Goal: Communication & Community: Share content

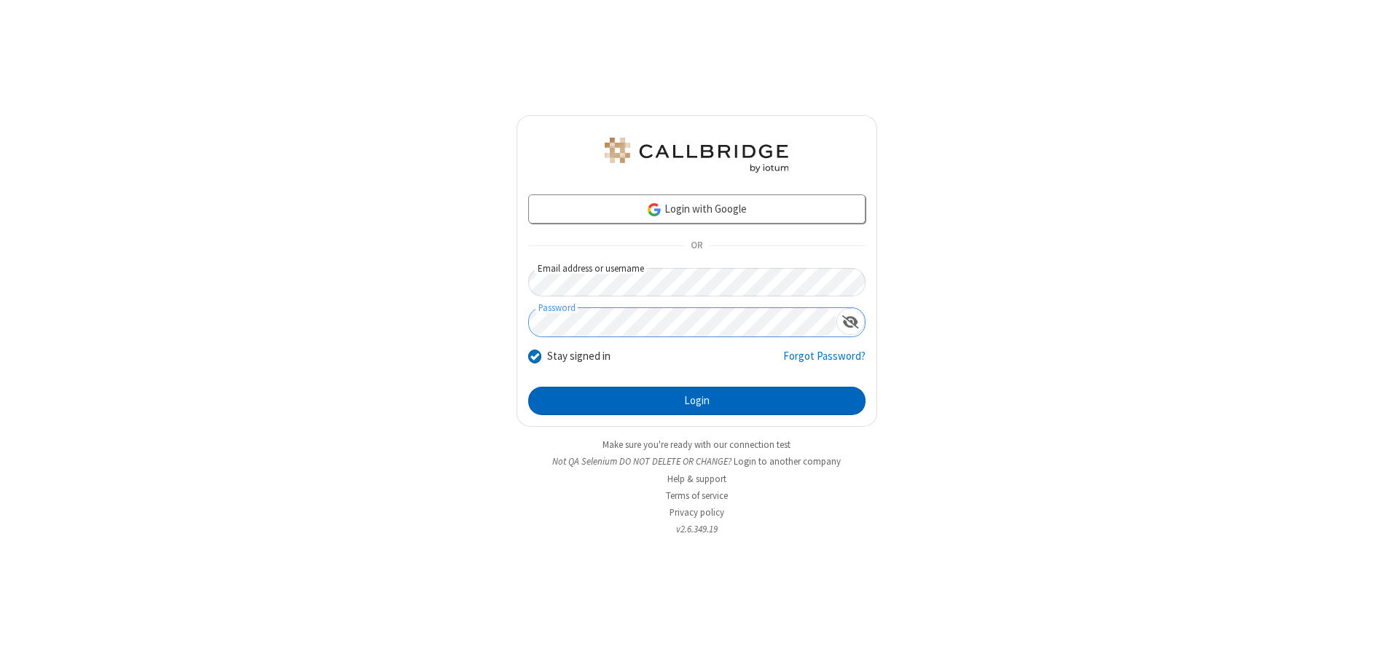
click at [696, 401] on button "Login" at bounding box center [696, 401] width 337 height 29
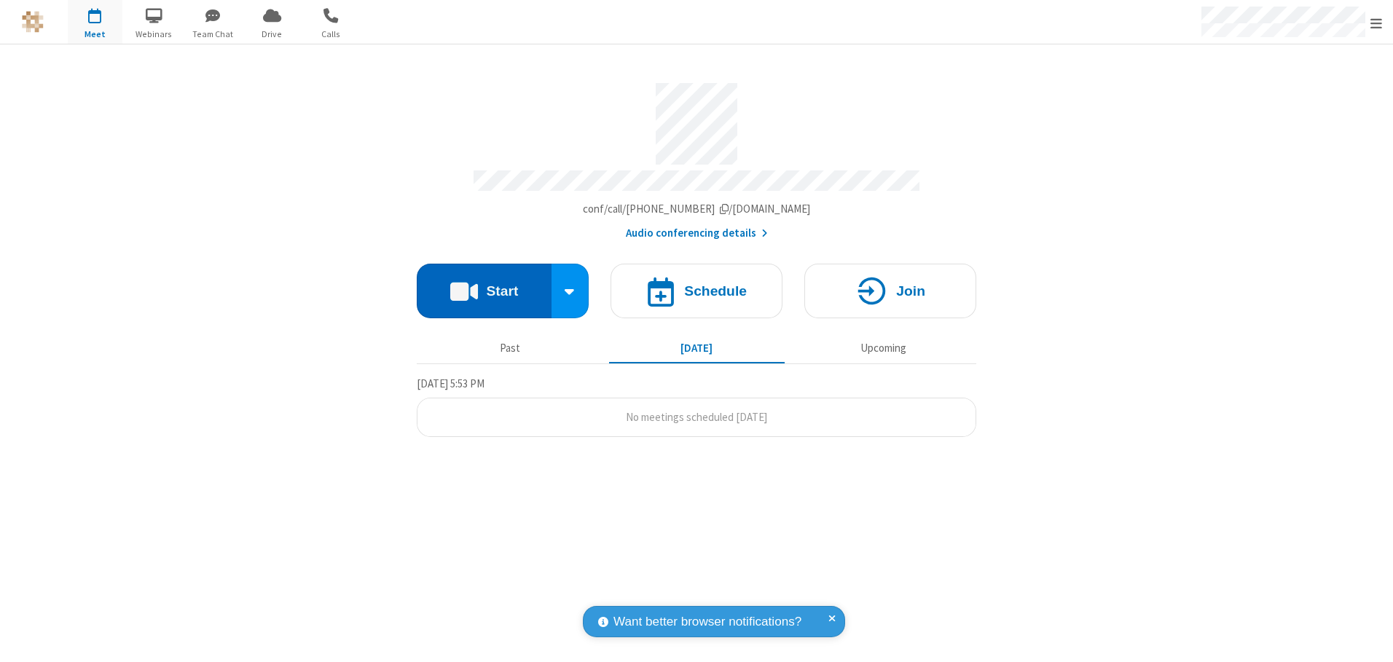
click at [484, 286] on button "Start" at bounding box center [484, 291] width 135 height 55
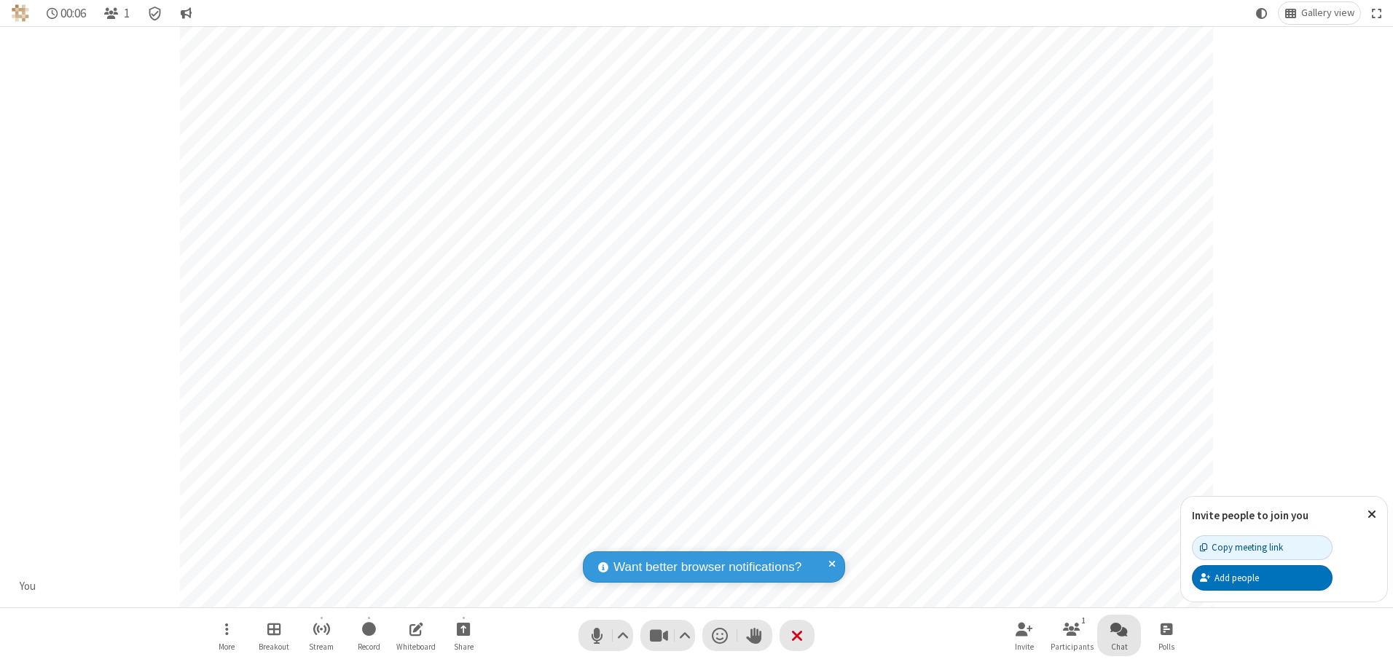
click at [1119, 629] on span "Open chat" at bounding box center [1118, 629] width 17 height 18
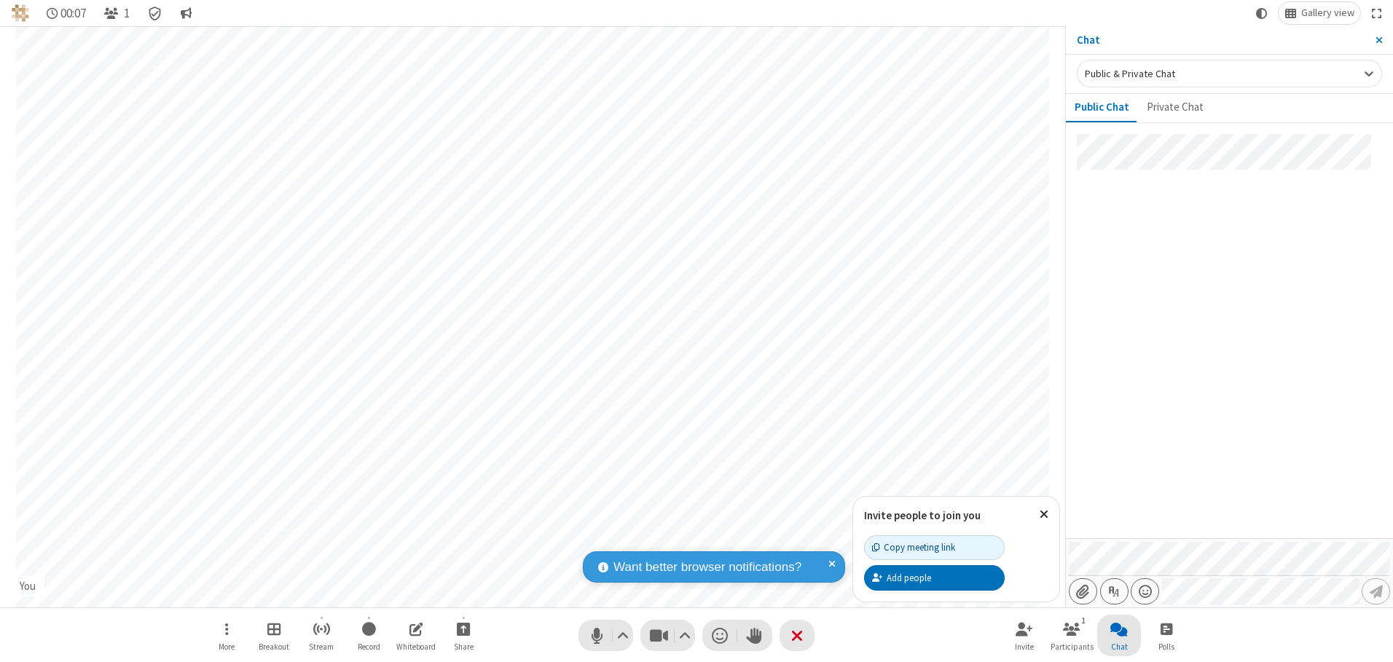
type input "C:\fakepath\doc_test.docx"
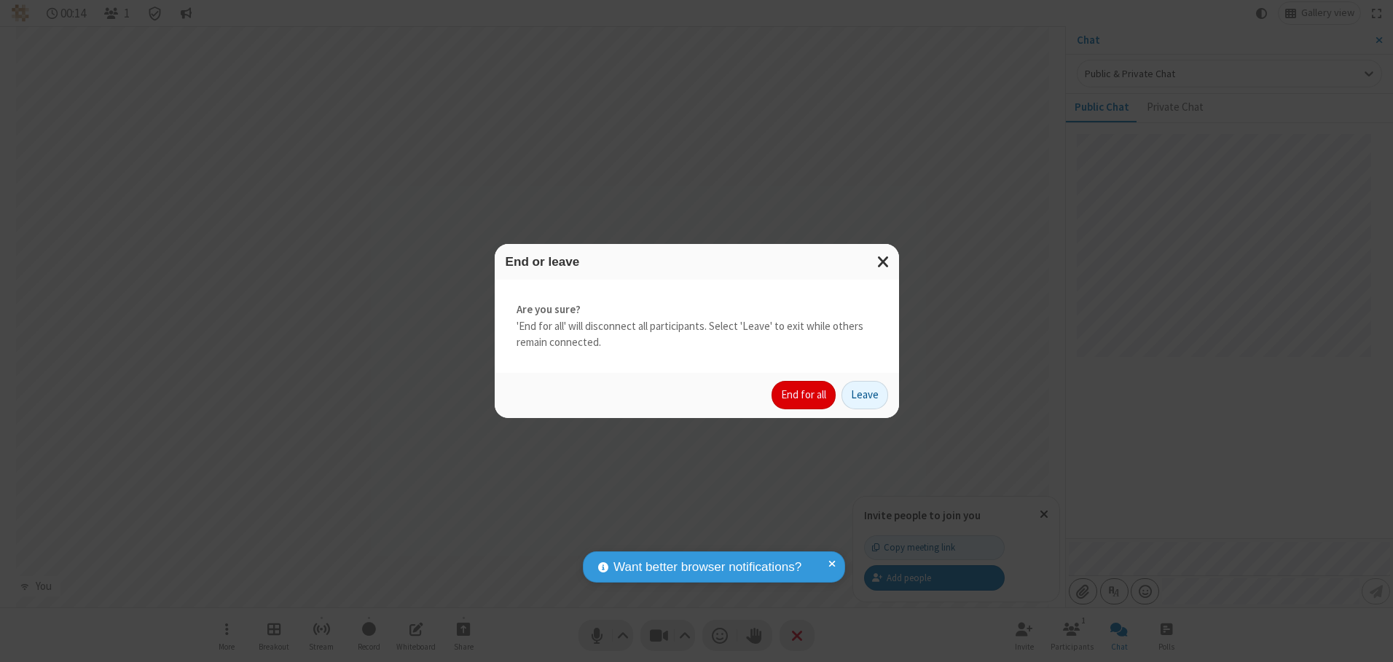
click at [804, 395] on button "End for all" at bounding box center [803, 395] width 64 height 29
